Goal: Complete application form

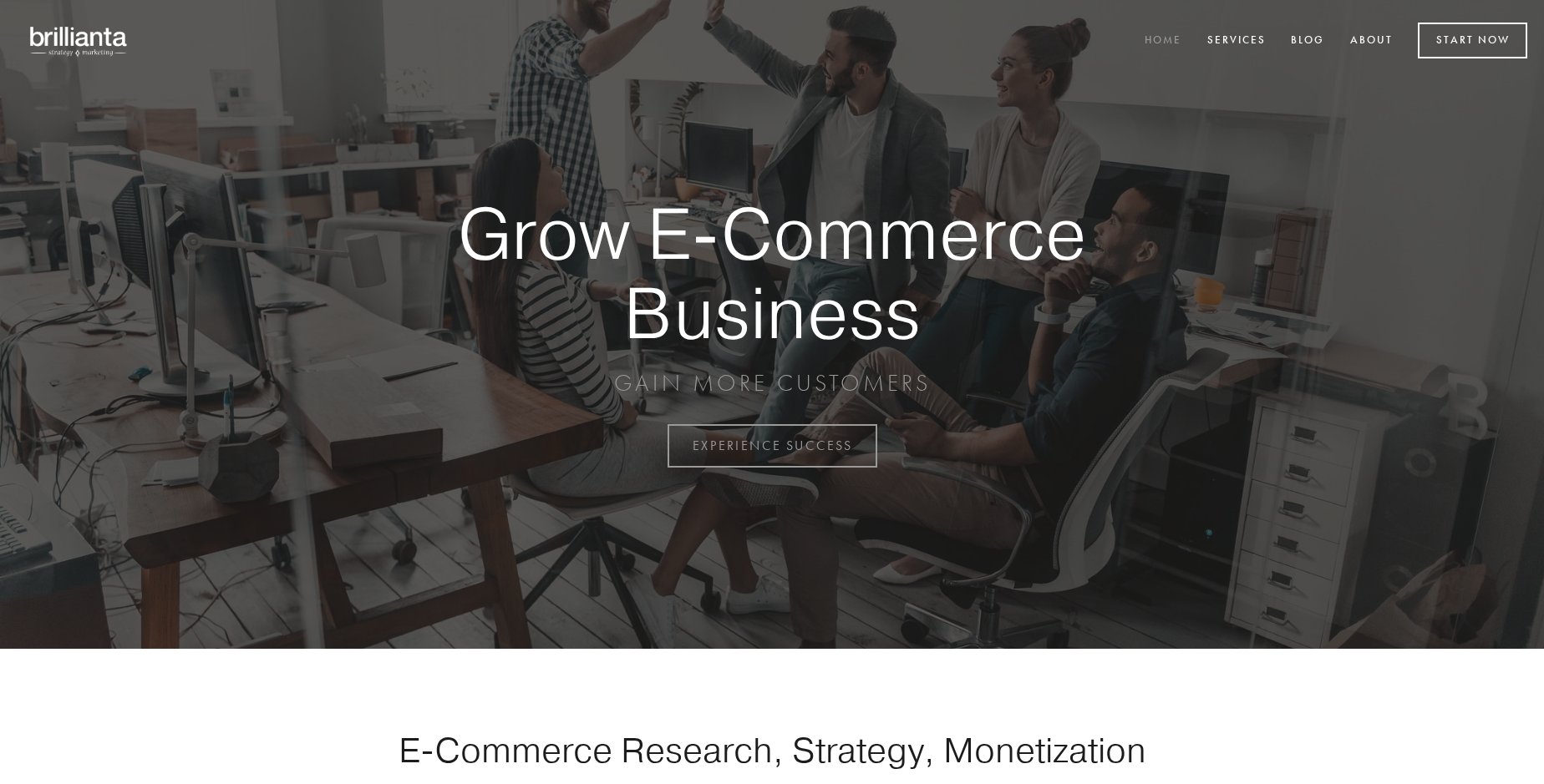
scroll to position [4378, 0]
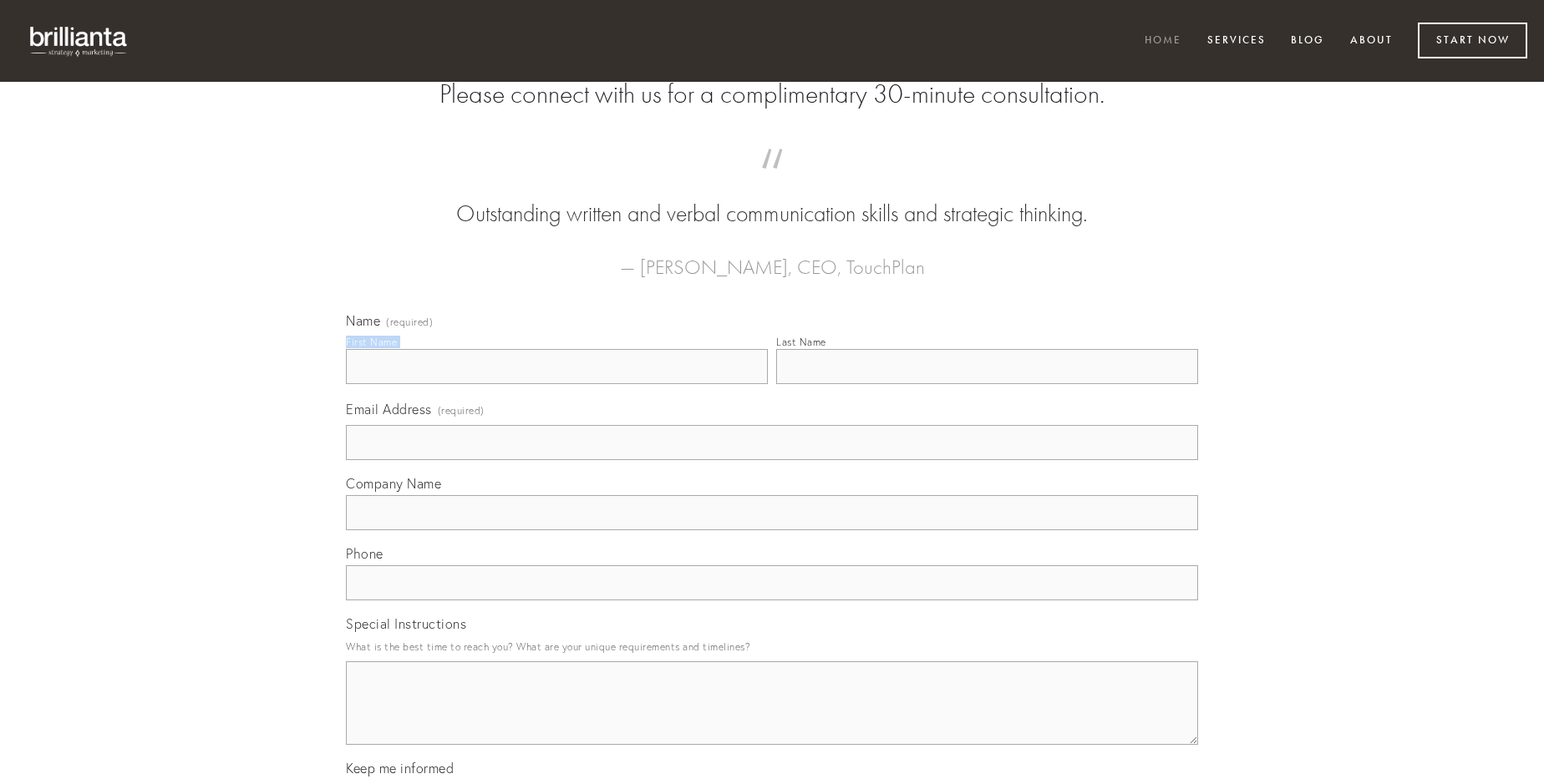
type input "[PERSON_NAME]"
click at [987, 384] on input "Last Name" at bounding box center [987, 367] width 422 height 35
type input "[PERSON_NAME]"
click at [772, 460] on input "Email Address (required)" at bounding box center [772, 443] width 852 height 35
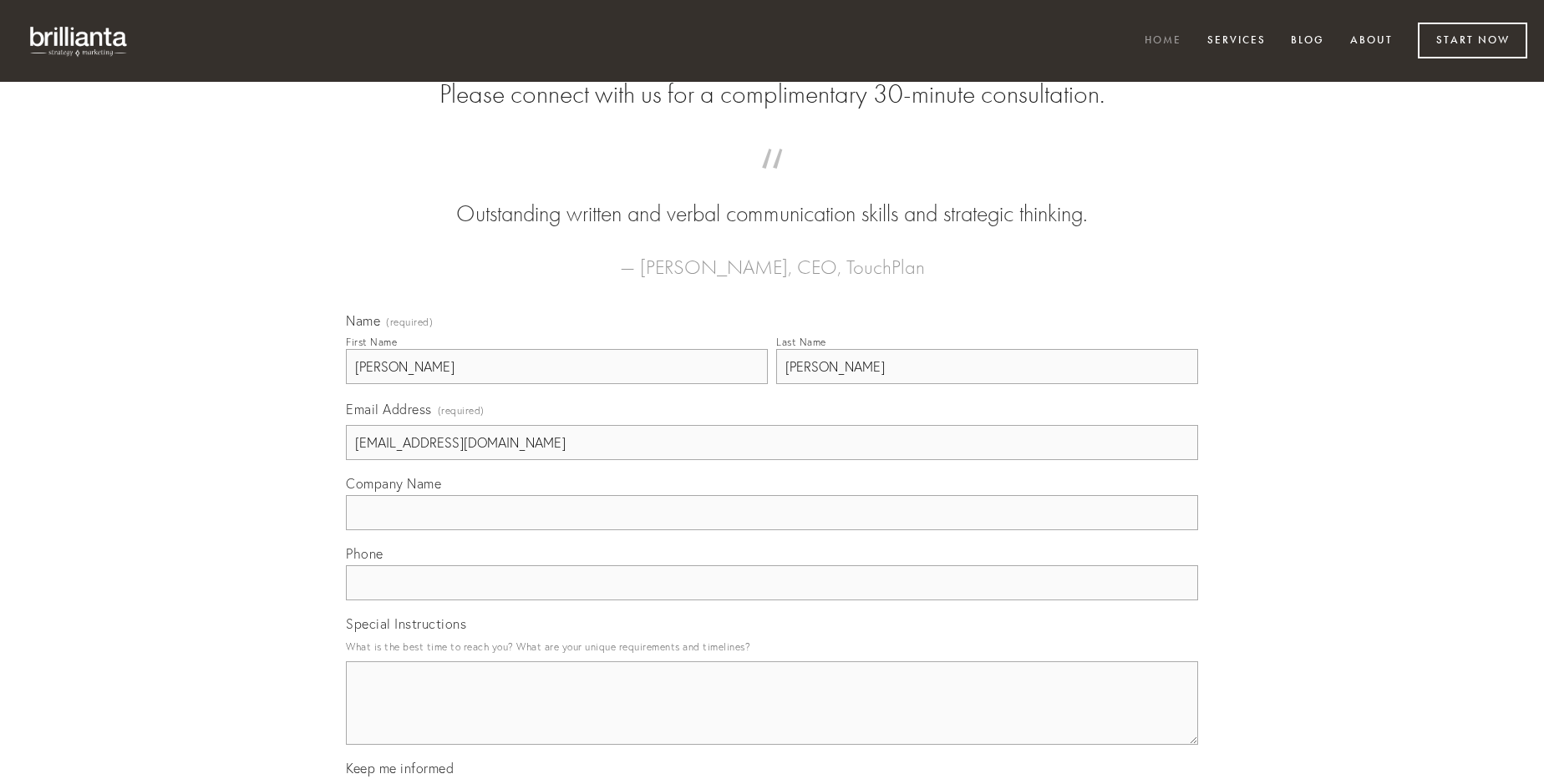
type input "[EMAIL_ADDRESS][DOMAIN_NAME]"
click at [772, 530] on input "Company Name" at bounding box center [772, 513] width 852 height 35
type input "solium"
click at [772, 601] on input "text" at bounding box center [772, 583] width 852 height 35
click at [772, 718] on textarea "Special Instructions" at bounding box center [772, 702] width 852 height 83
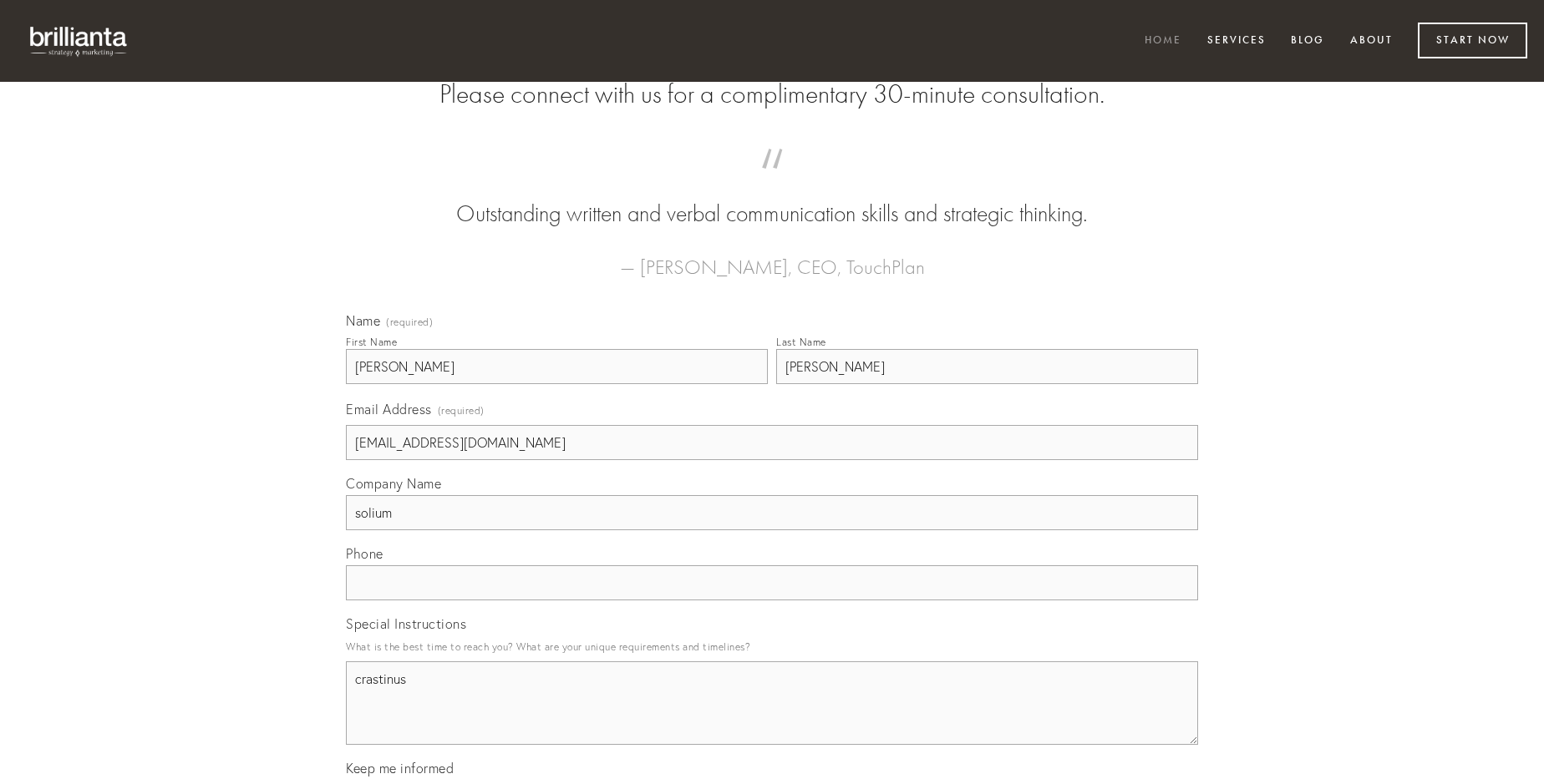
type textarea "crastinus"
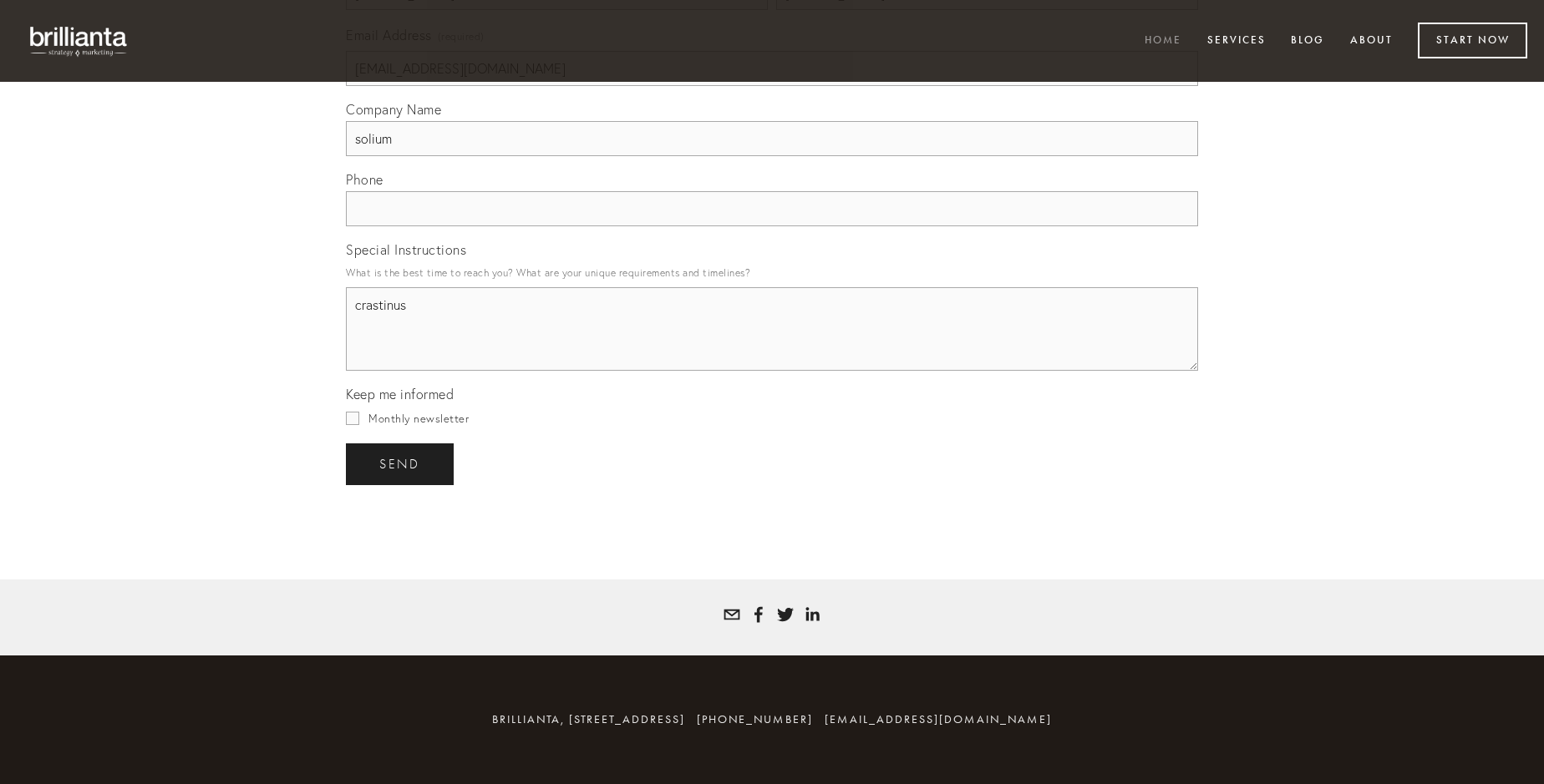
click at [401, 463] on span "send" at bounding box center [399, 464] width 41 height 15
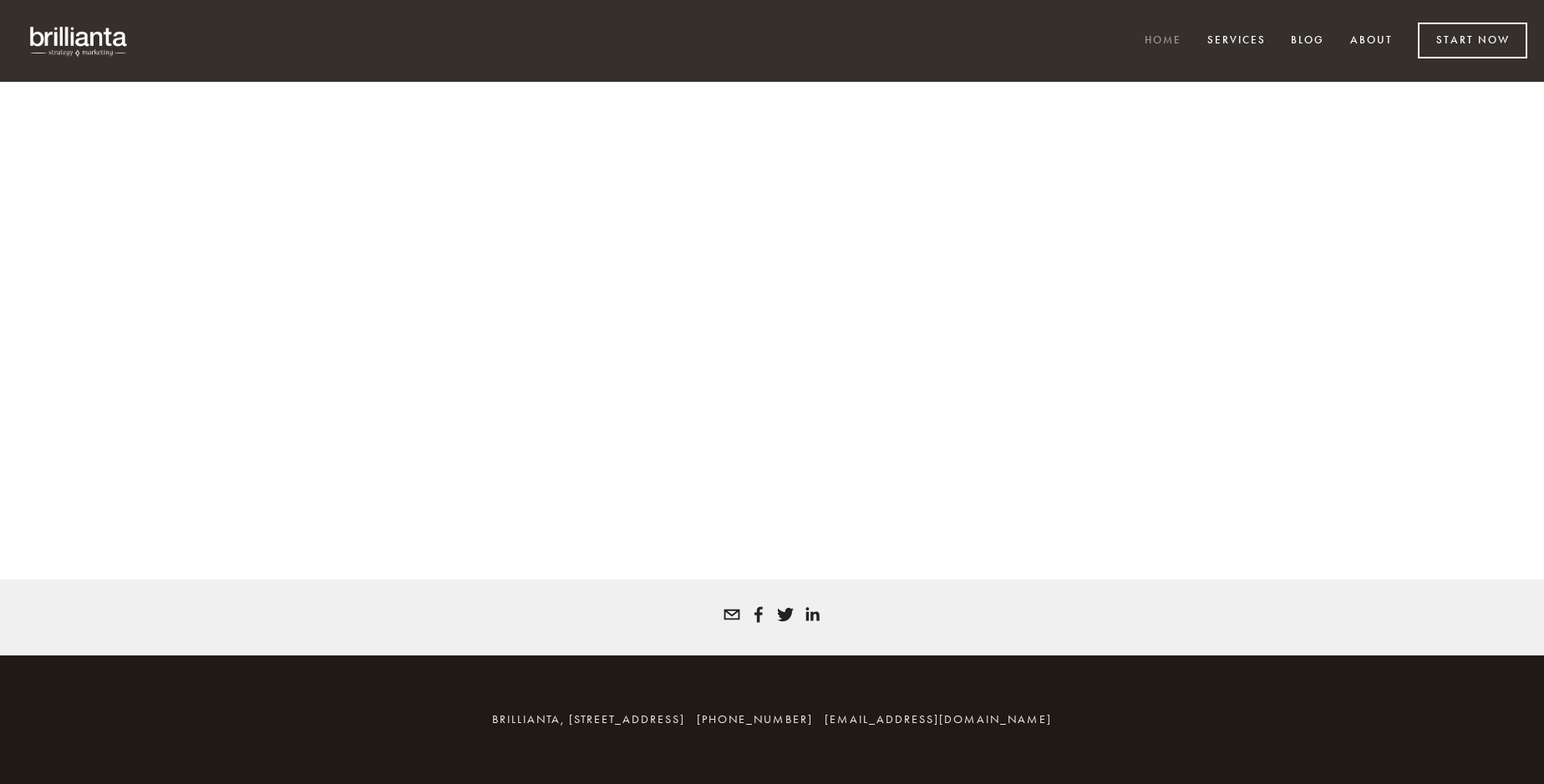
scroll to position [4356, 0]
